Goal: Share content: Share content

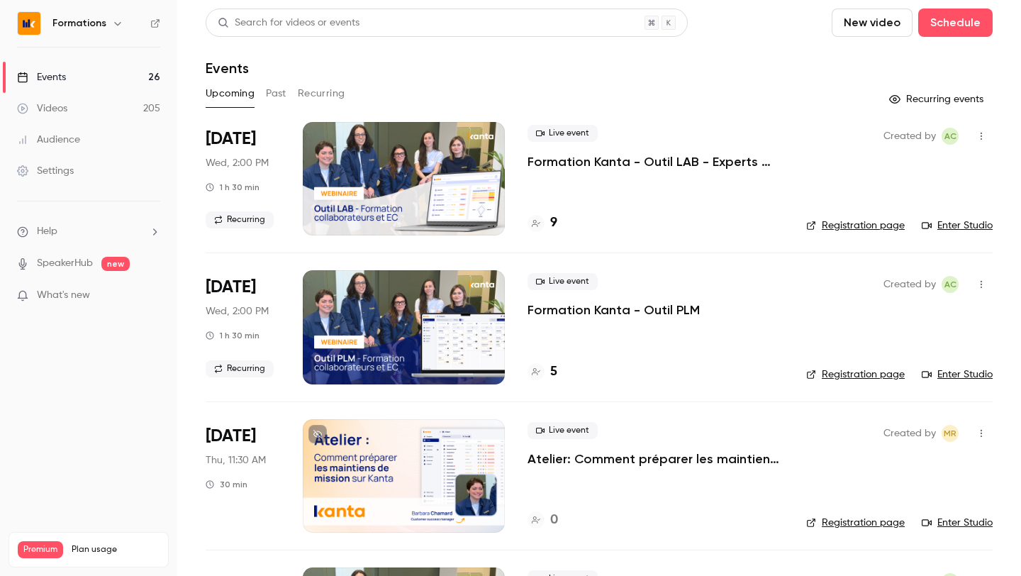
click at [291, 101] on div "Upcoming Past Recurring" at bounding box center [599, 93] width 787 height 23
click at [281, 95] on button "Past" at bounding box center [276, 93] width 21 height 23
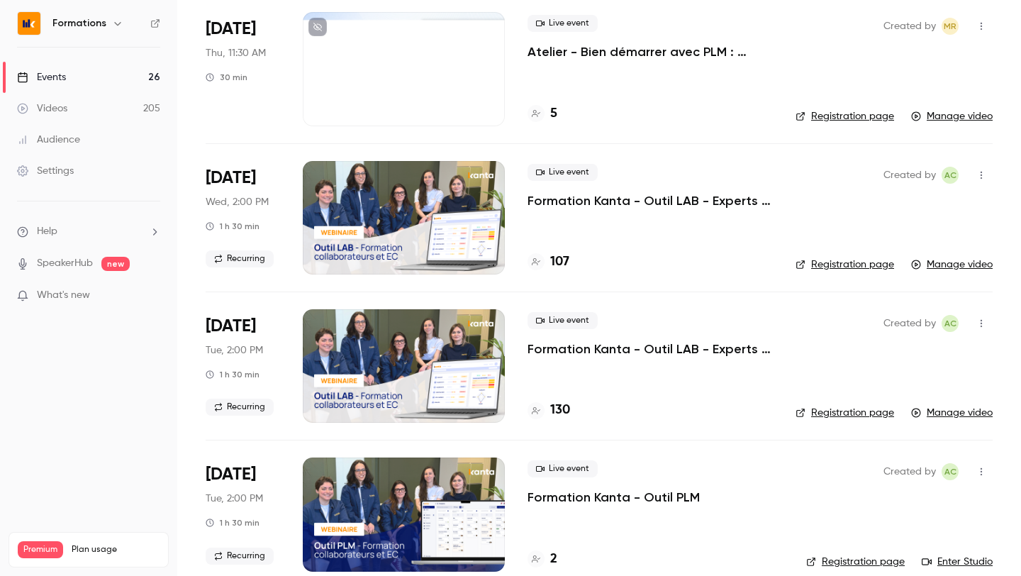
scroll to position [257, 0]
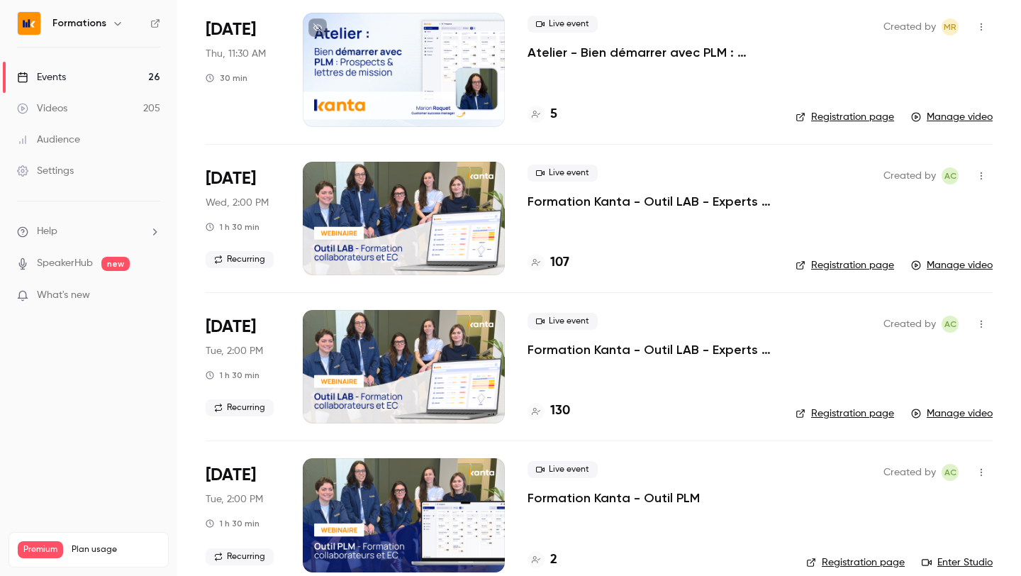
click at [104, 25] on h6 "Formations" at bounding box center [79, 23] width 54 height 14
click at [115, 23] on icon "button" at bounding box center [117, 23] width 11 height 11
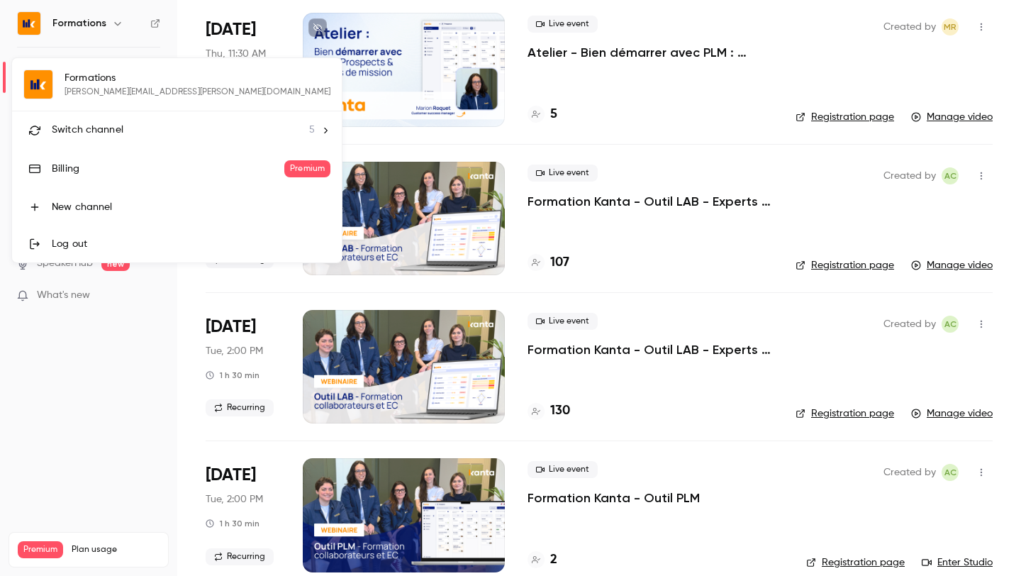
click at [96, 126] on span "Switch channel" at bounding box center [88, 130] width 72 height 15
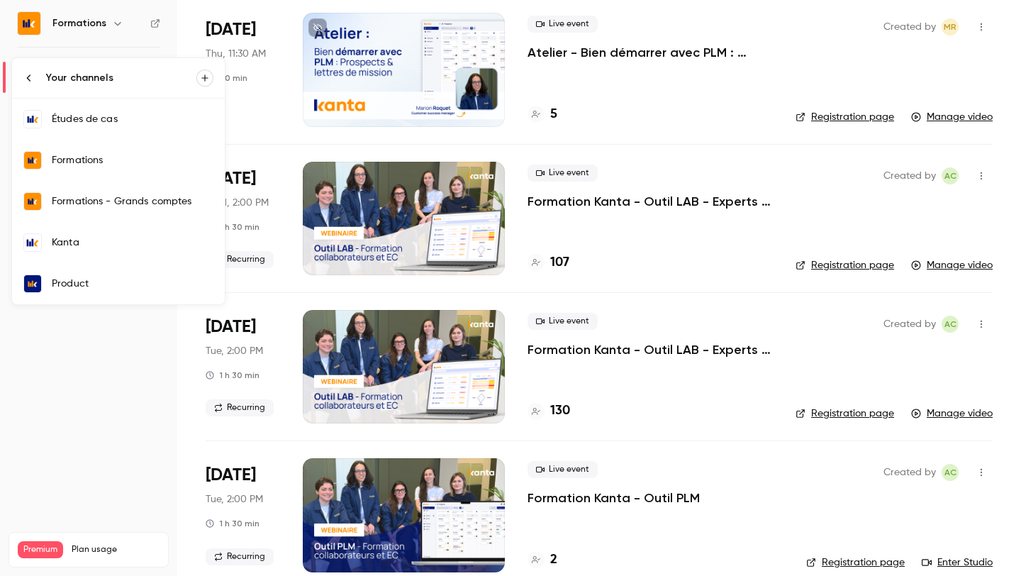
click at [95, 248] on div "Kanta" at bounding box center [133, 242] width 162 height 14
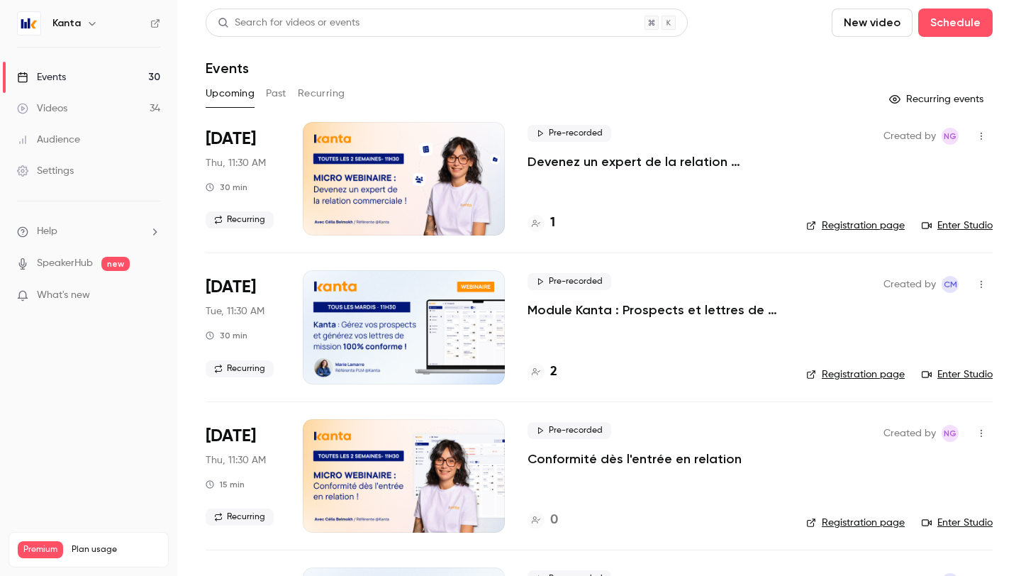
click at [463, 325] on div at bounding box center [404, 326] width 202 height 113
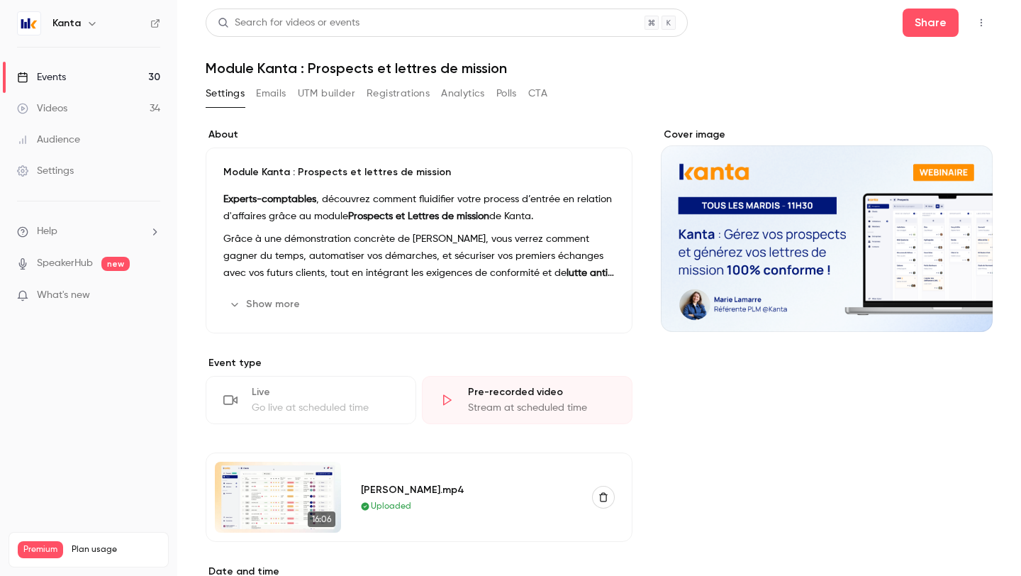
click at [389, 89] on button "Registrations" at bounding box center [398, 93] width 63 height 23
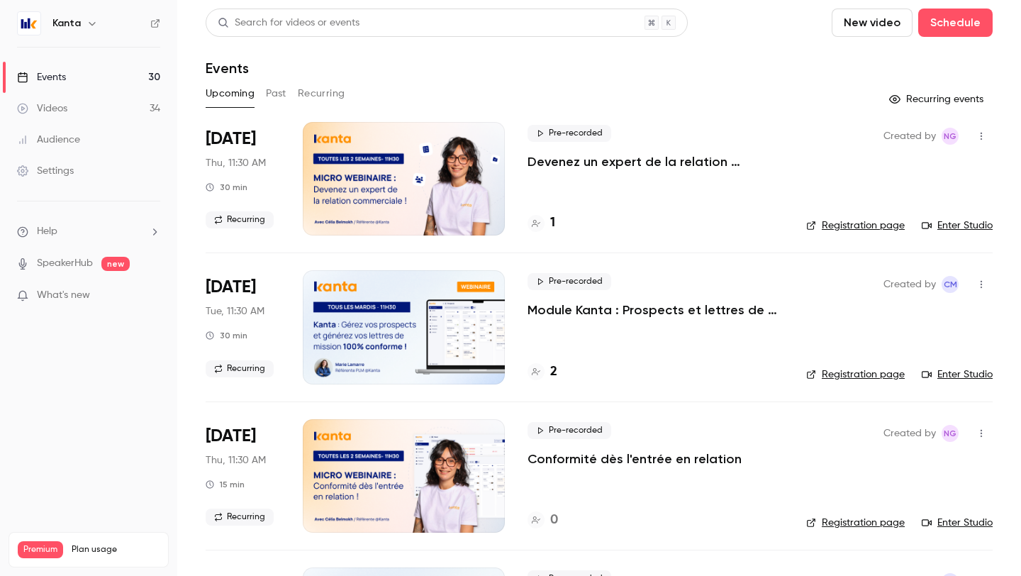
click at [271, 102] on button "Past" at bounding box center [276, 93] width 21 height 23
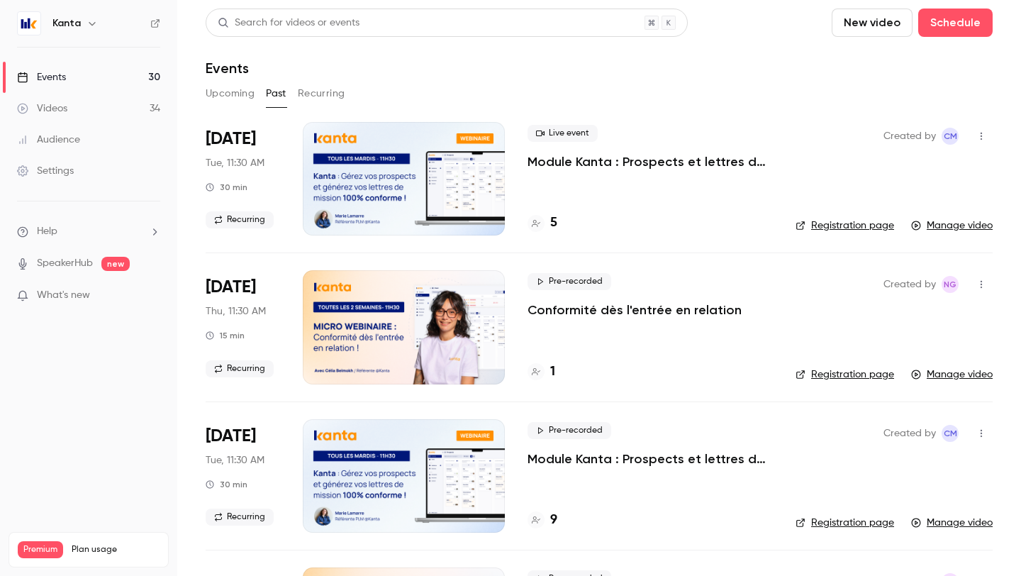
click at [567, 159] on p "Module Kanta : Prospects et lettres de mission" at bounding box center [650, 161] width 245 height 17
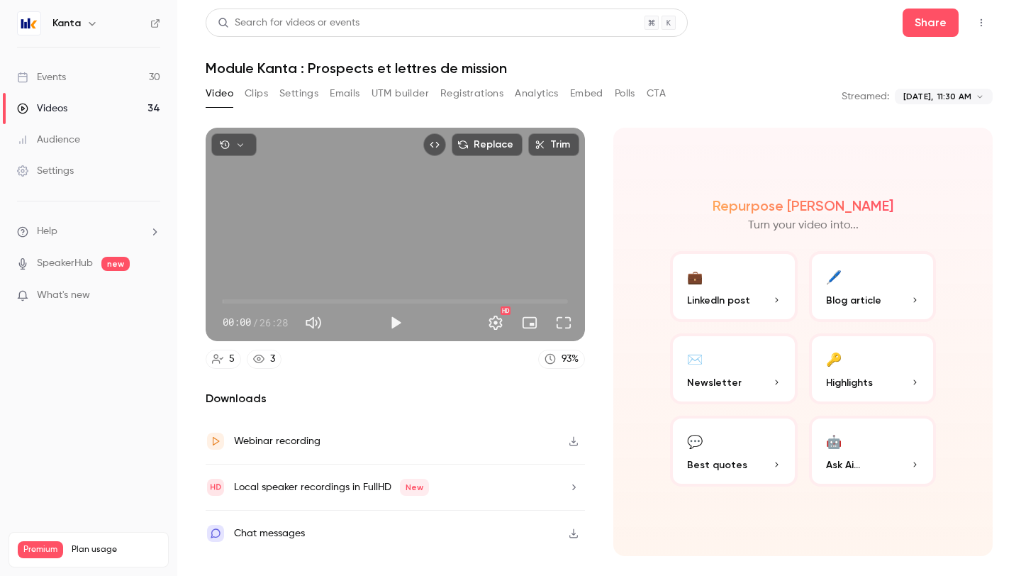
click at [464, 99] on button "Registrations" at bounding box center [471, 93] width 63 height 23
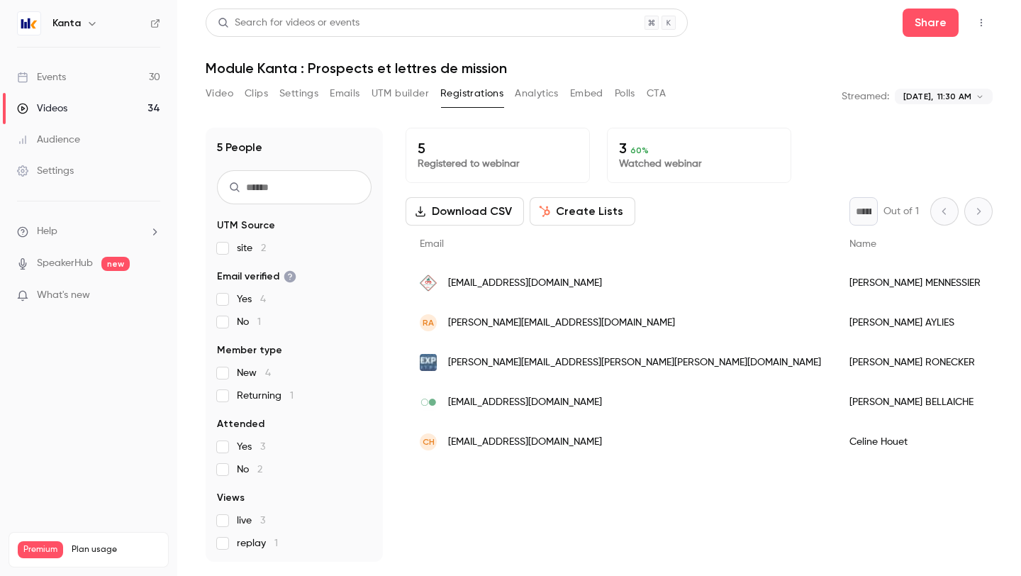
click at [241, 95] on div "Video Clips Settings Emails UTM builder Registrations Analytics Embed Polls CTA" at bounding box center [436, 93] width 460 height 23
click at [218, 95] on button "Video" at bounding box center [220, 93] width 28 height 23
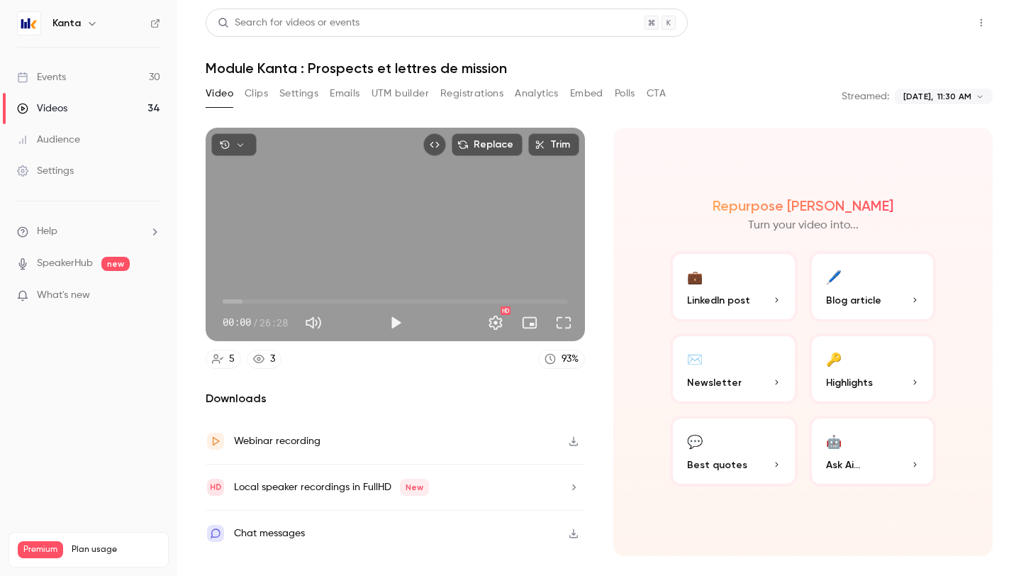
click at [929, 36] on button "Share" at bounding box center [931, 23] width 56 height 28
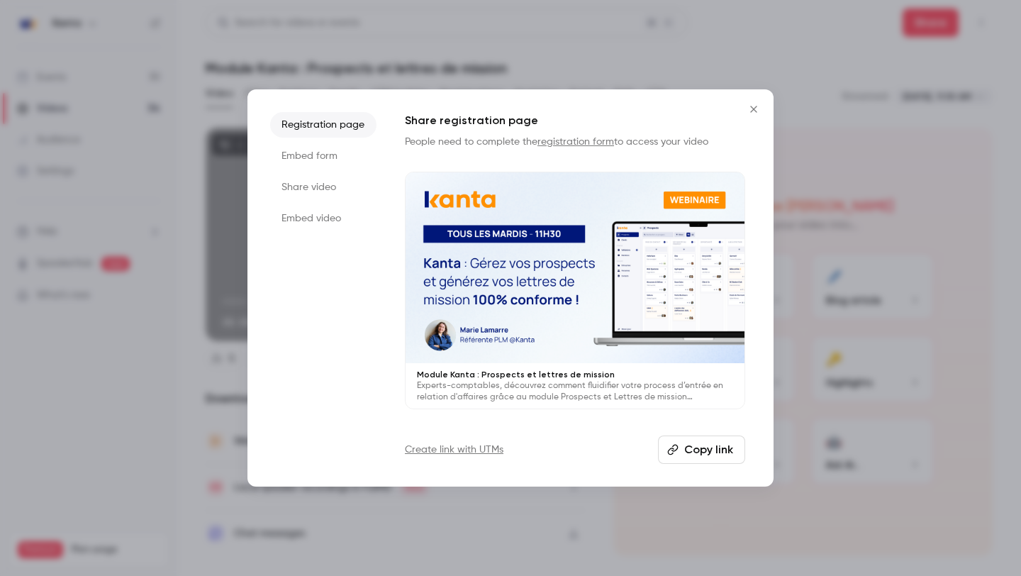
click at [345, 181] on li "Share video" at bounding box center [323, 187] width 106 height 26
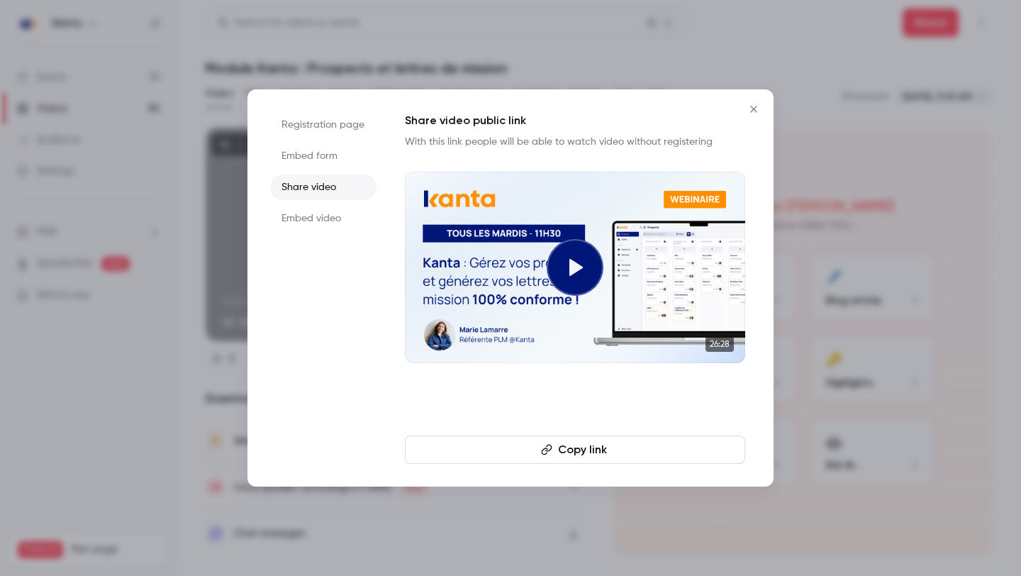
click at [572, 452] on button "Copy link" at bounding box center [575, 449] width 340 height 28
click at [747, 116] on button "Close" at bounding box center [754, 109] width 28 height 28
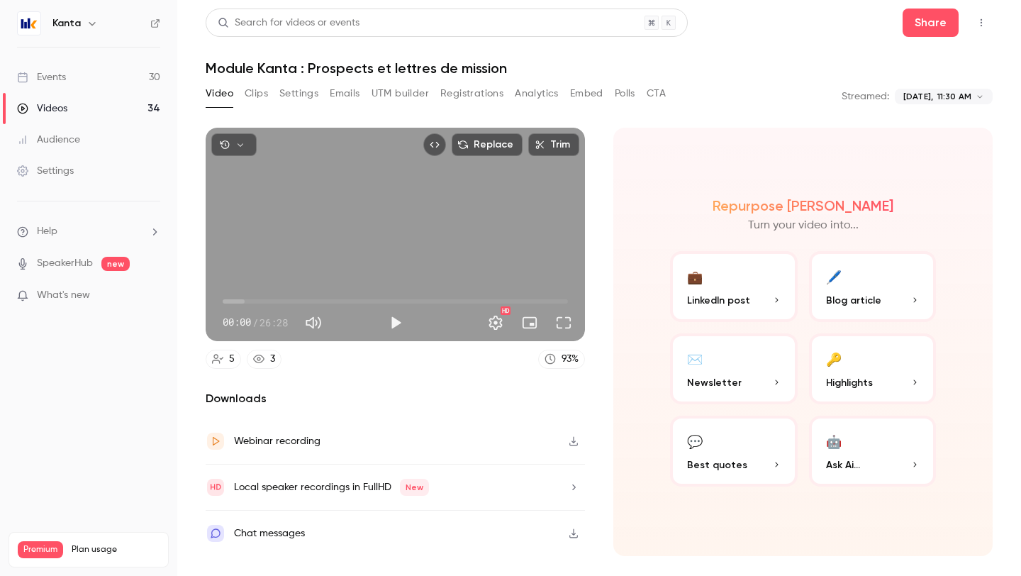
click at [468, 91] on button "Registrations" at bounding box center [471, 93] width 63 height 23
